Goal: Transaction & Acquisition: Obtain resource

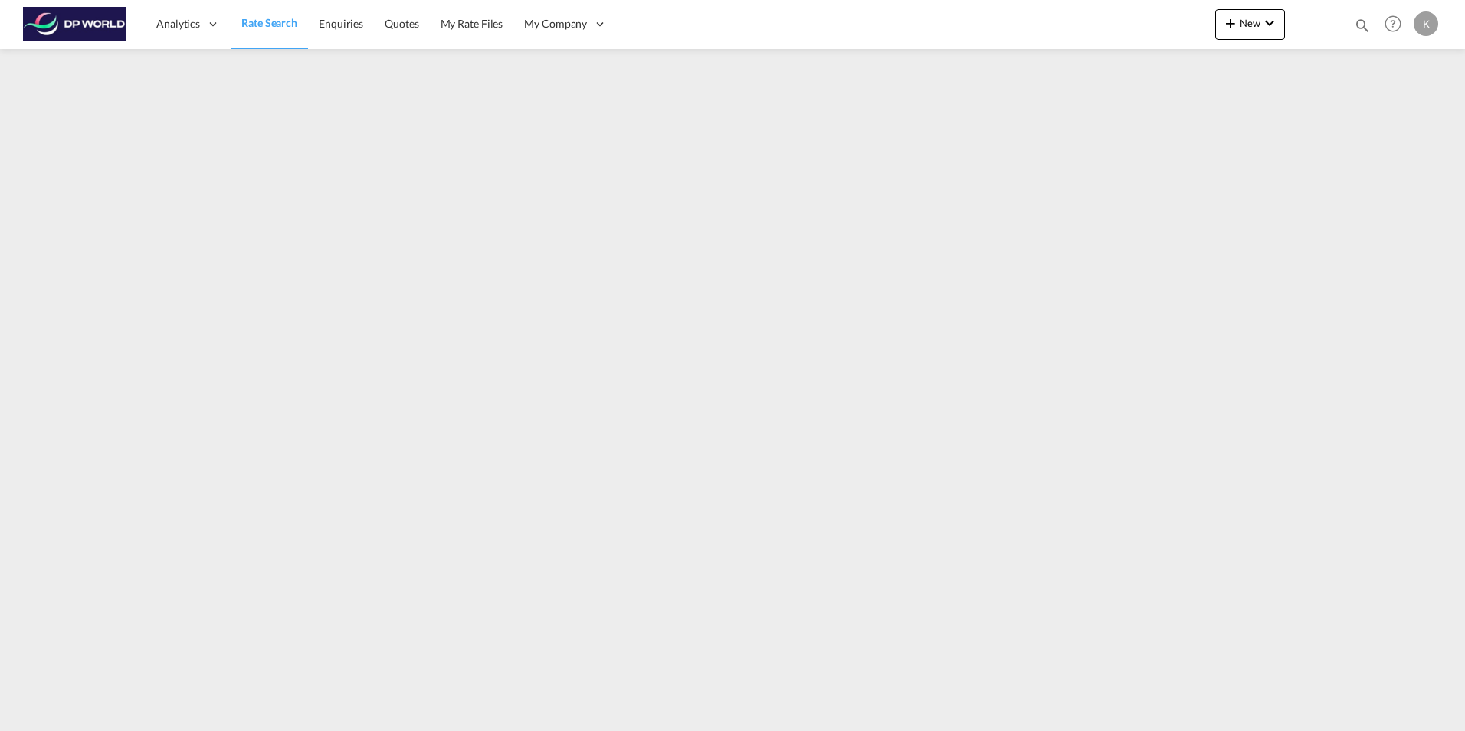
click at [269, 27] on span "Rate Search" at bounding box center [269, 22] width 56 height 13
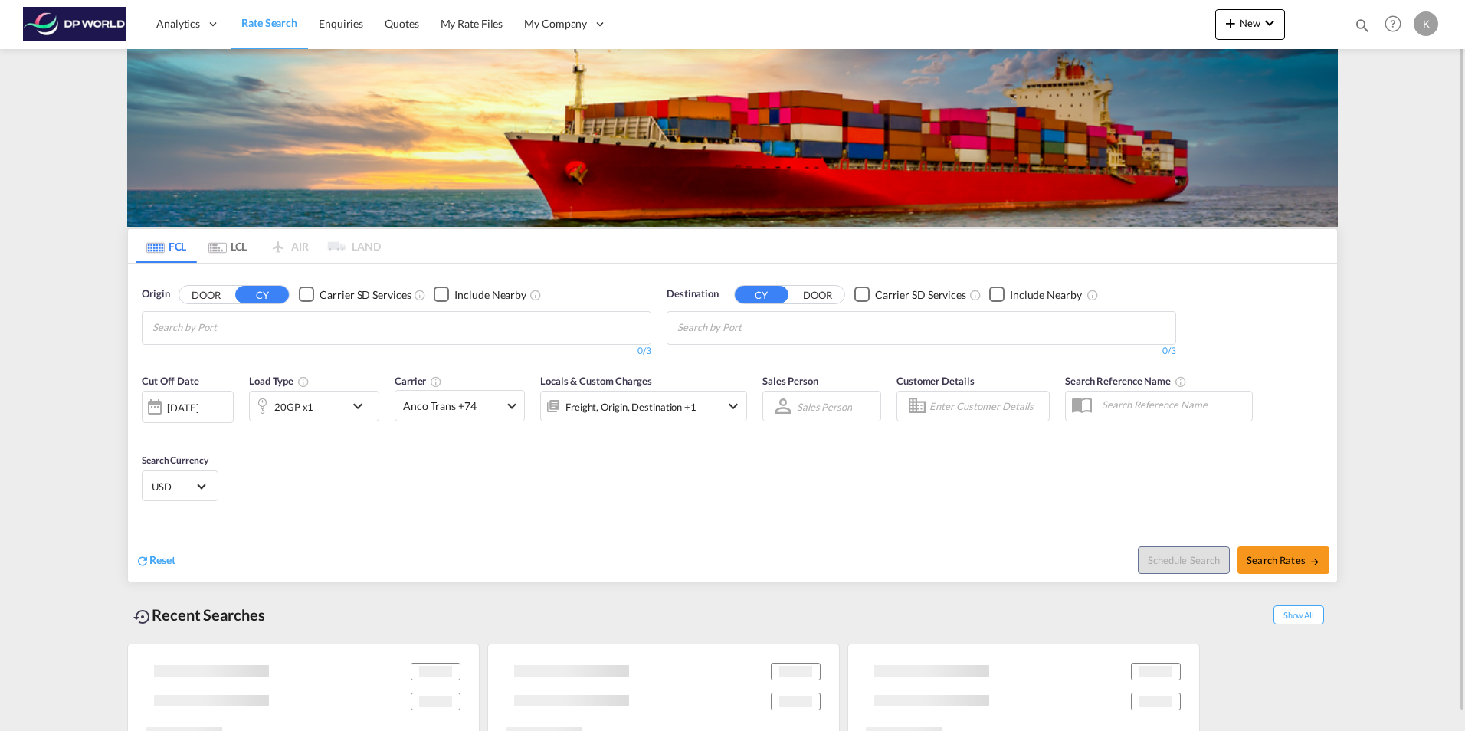
click at [306, 327] on md-chips at bounding box center [397, 328] width 508 height 32
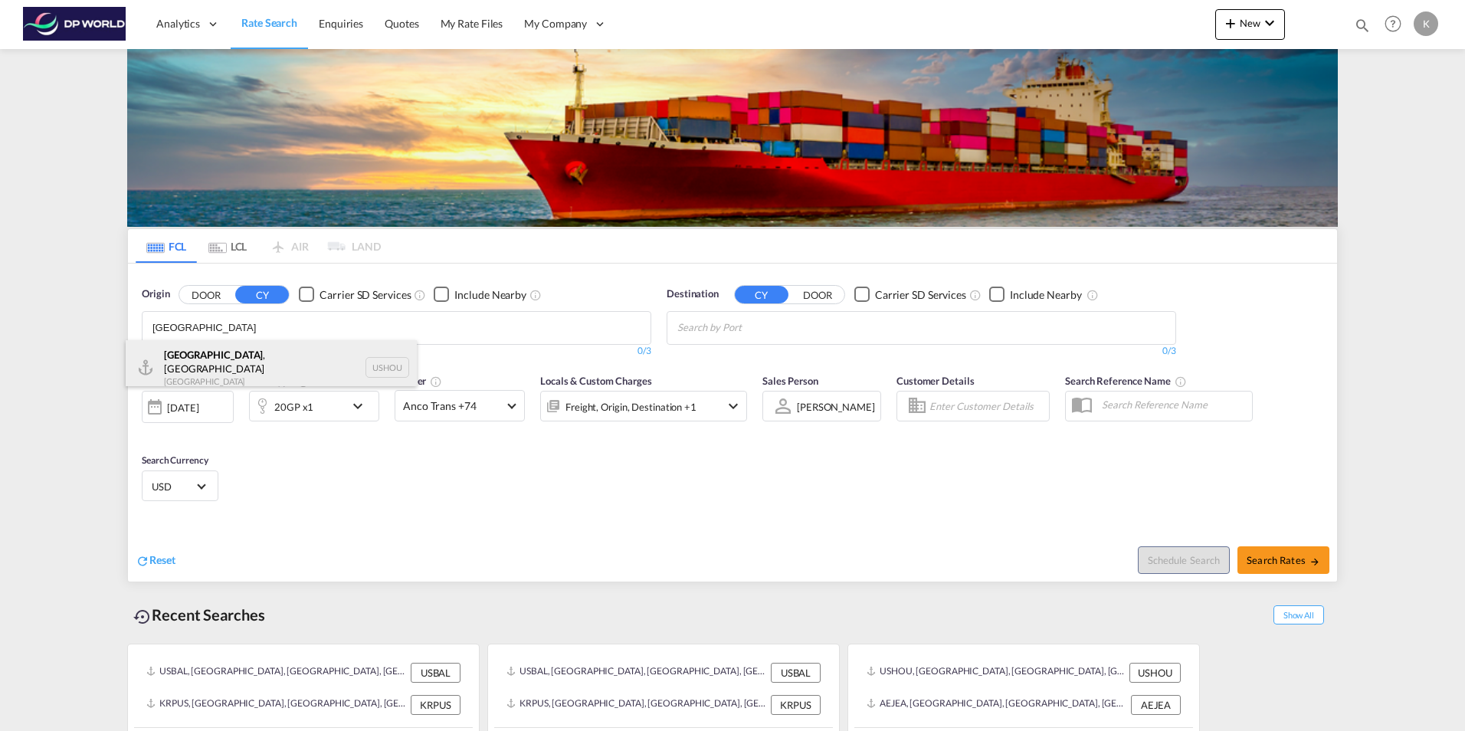
type input "[GEOGRAPHIC_DATA]"
click at [203, 362] on div "[GEOGRAPHIC_DATA] , [GEOGRAPHIC_DATA] [GEOGRAPHIC_DATA] USHOU" at bounding box center [271, 367] width 291 height 55
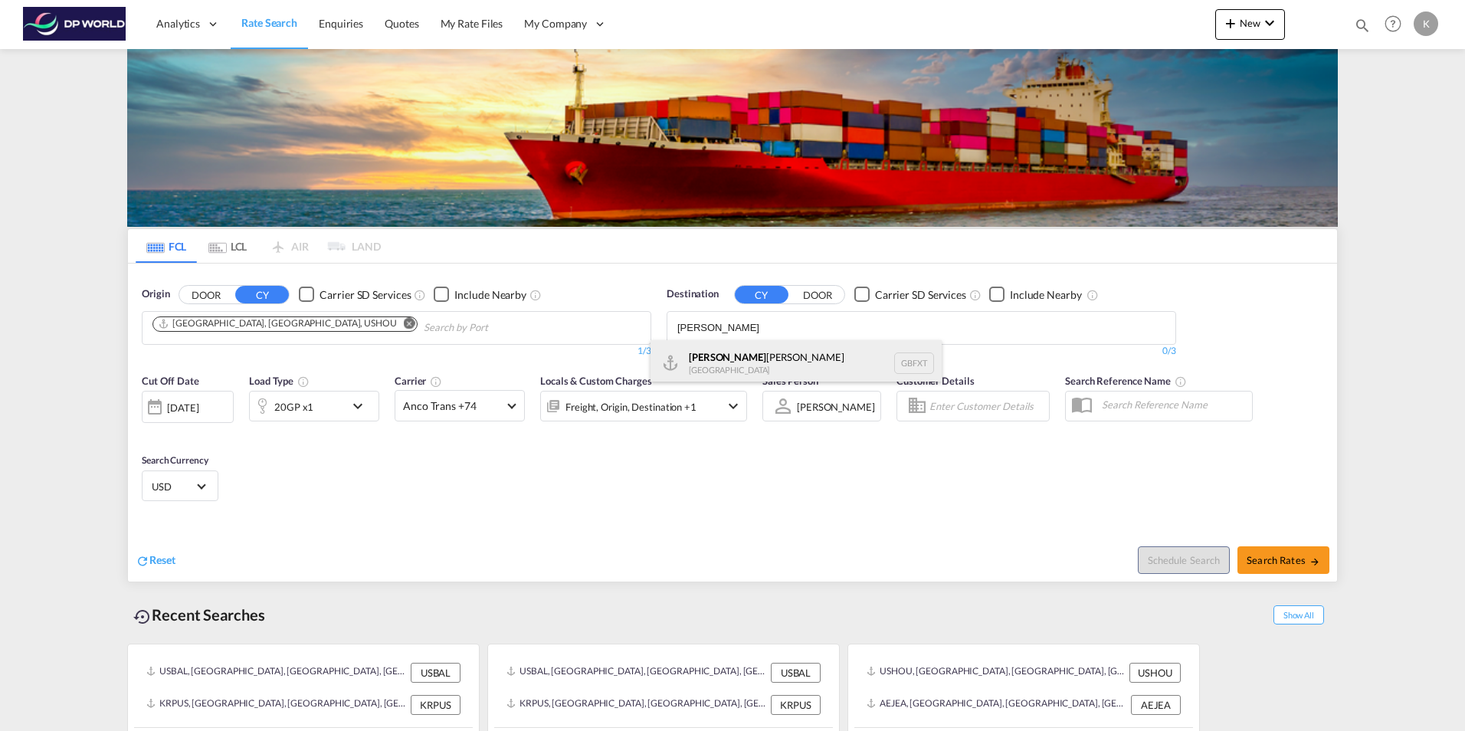
type input "[PERSON_NAME]"
click at [749, 361] on div "[PERSON_NAME] [GEOGRAPHIC_DATA] GBFXT" at bounding box center [796, 363] width 291 height 46
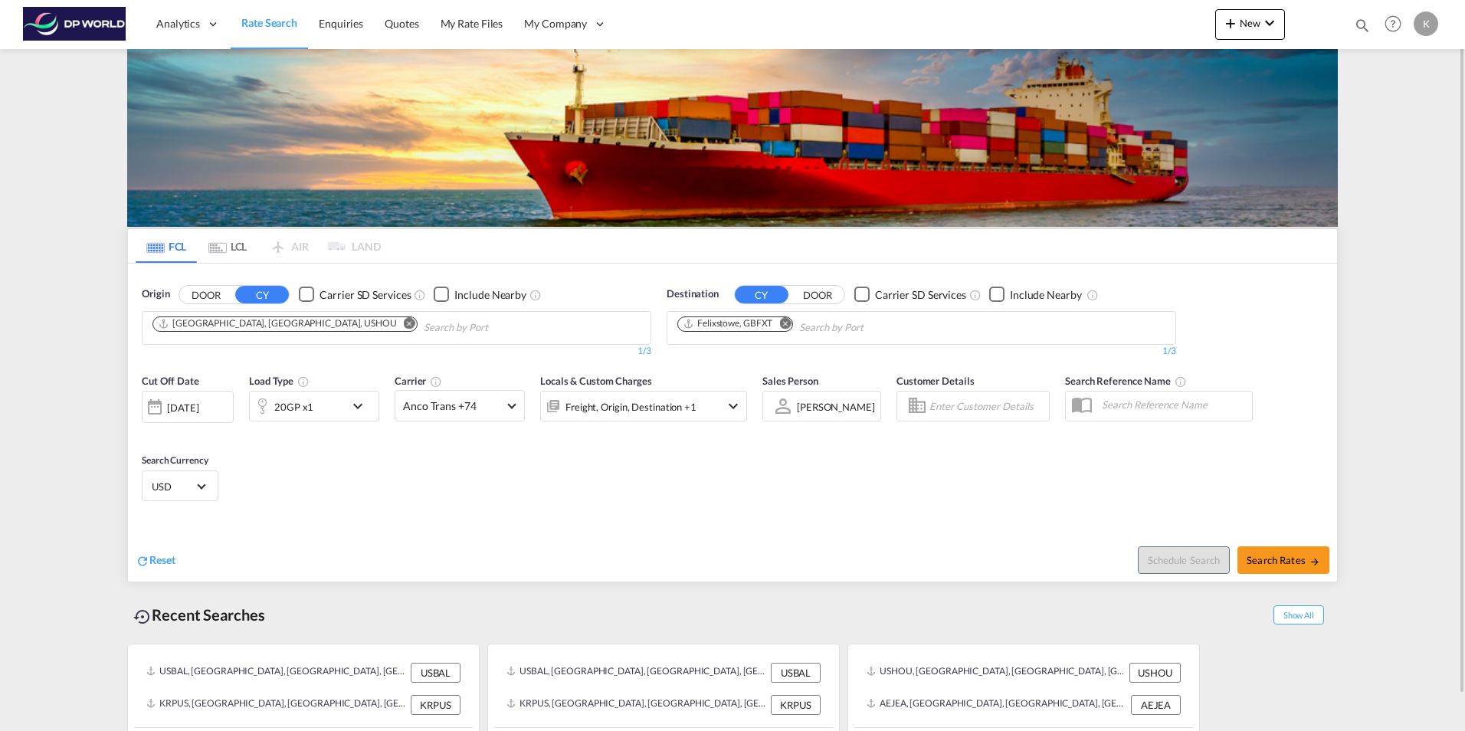
click at [354, 408] on md-icon "icon-chevron-down" at bounding box center [362, 406] width 26 height 18
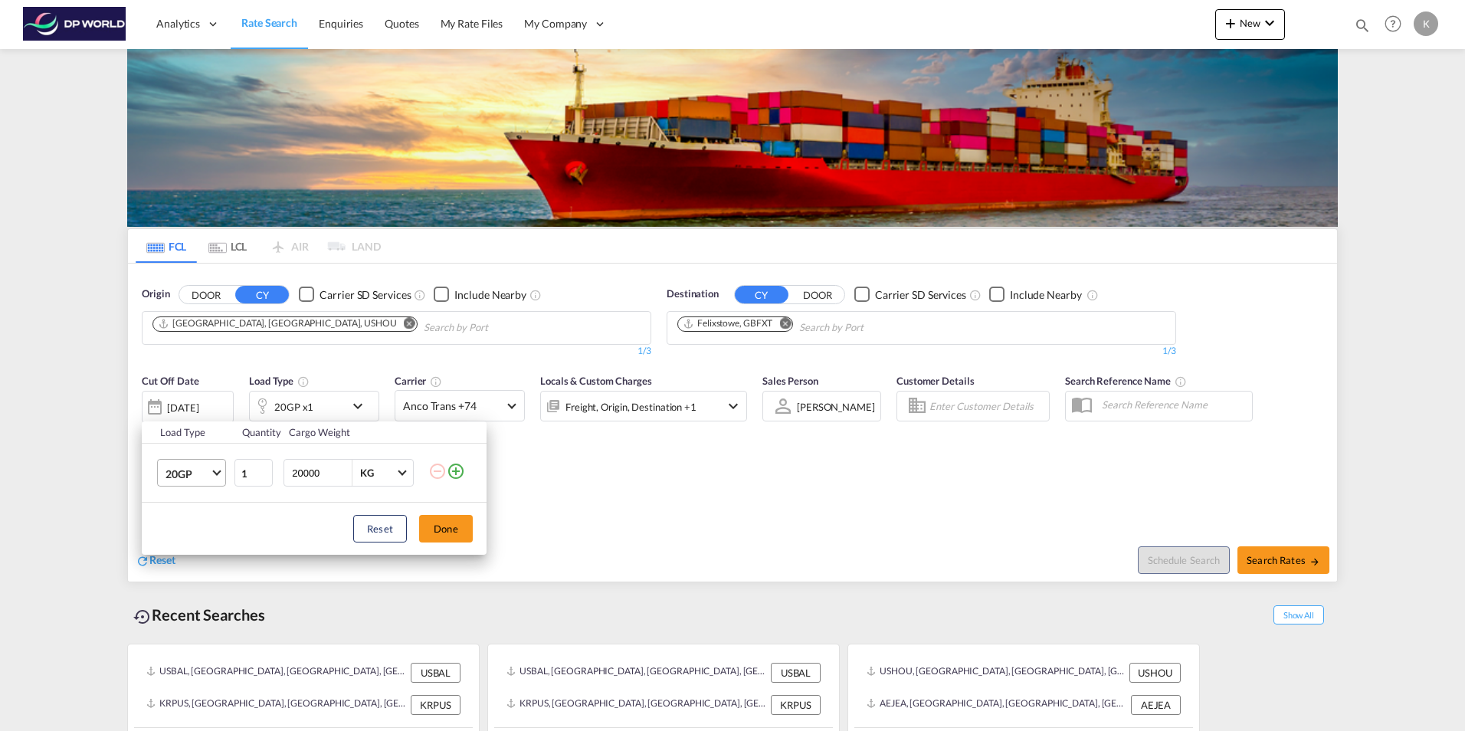
click at [210, 472] on md-select-value "20GP" at bounding box center [194, 473] width 61 height 26
click at [195, 545] on md-option "40HC" at bounding box center [205, 547] width 104 height 37
click at [459, 535] on button "Done" at bounding box center [446, 529] width 54 height 28
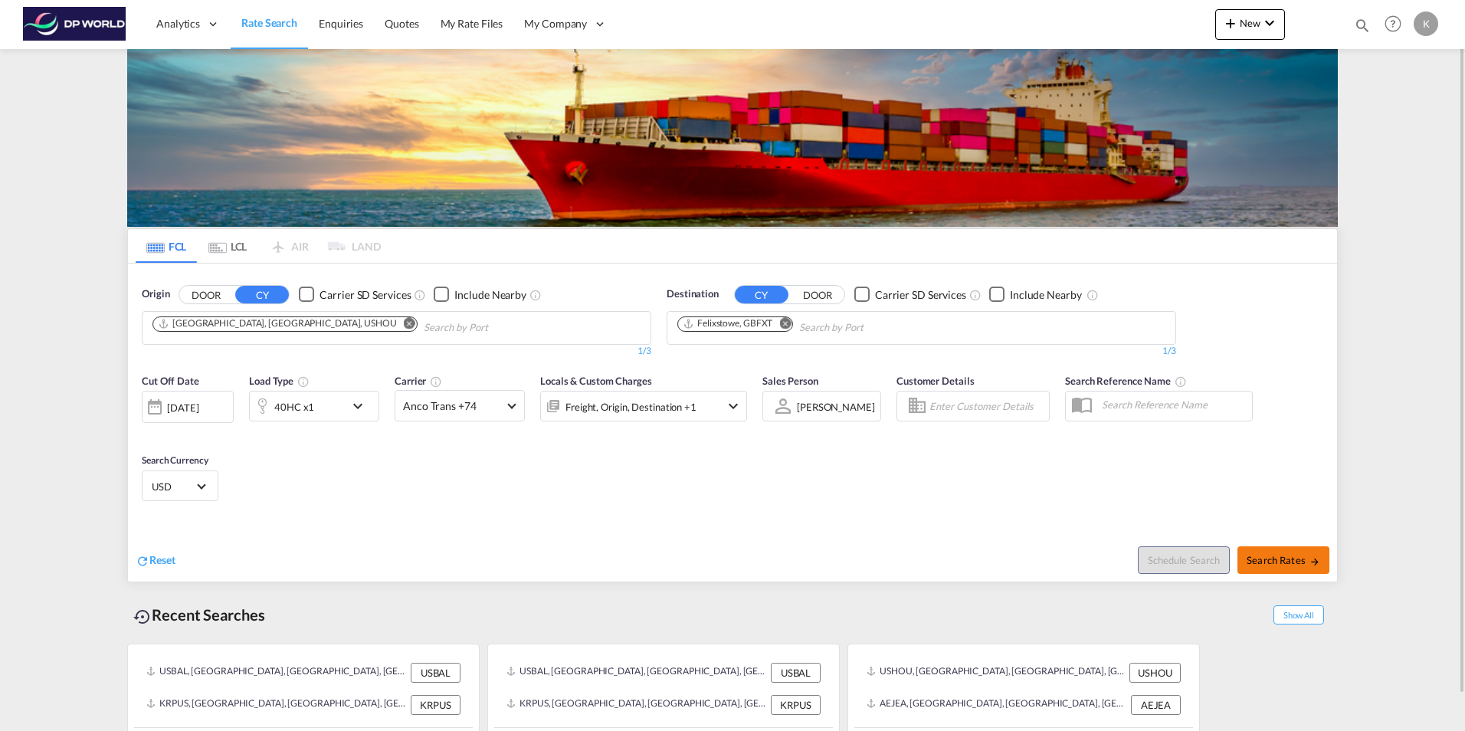
click at [1287, 564] on span "Search Rates" at bounding box center [1284, 560] width 74 height 12
type input "USHOU to GBFXT / [DATE]"
